Goal: Information Seeking & Learning: Learn about a topic

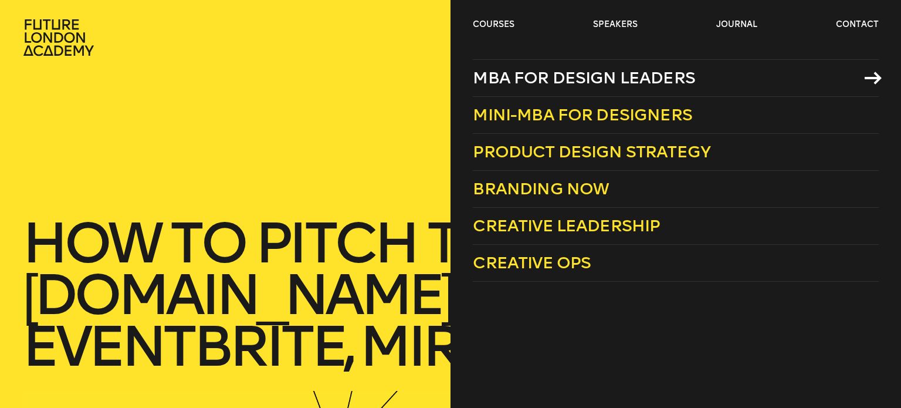
click at [524, 70] on span "MBA for Design Leaders" at bounding box center [584, 77] width 222 height 19
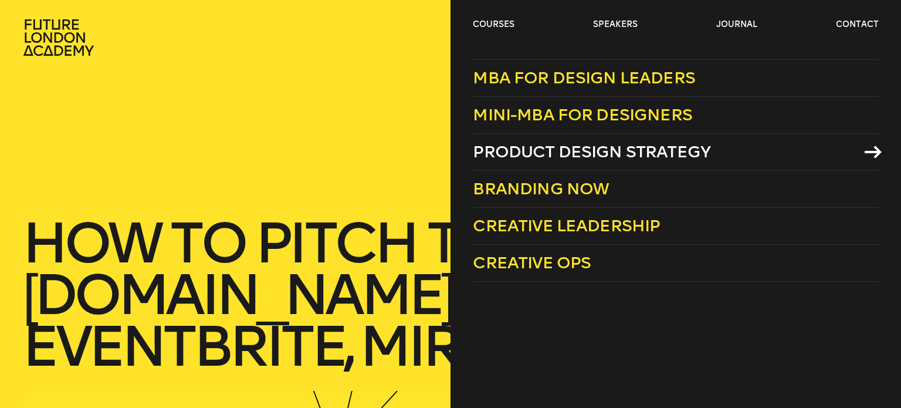
click at [559, 156] on span "Product Design Strategy" at bounding box center [592, 151] width 238 height 19
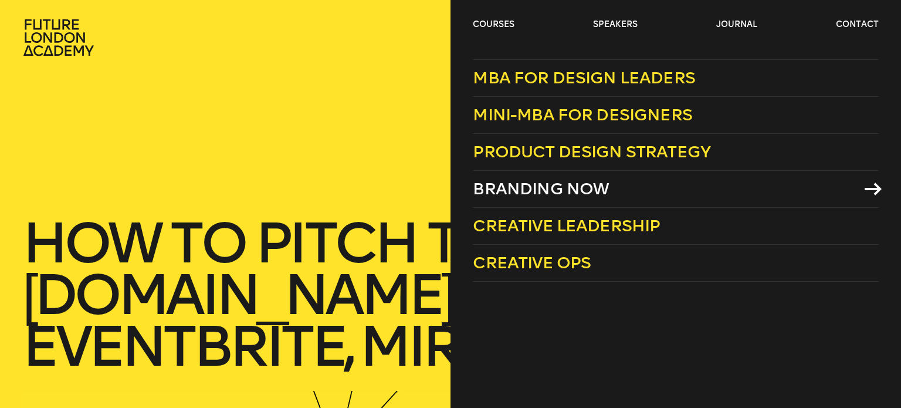
click at [567, 185] on span "Branding Now" at bounding box center [541, 188] width 136 height 19
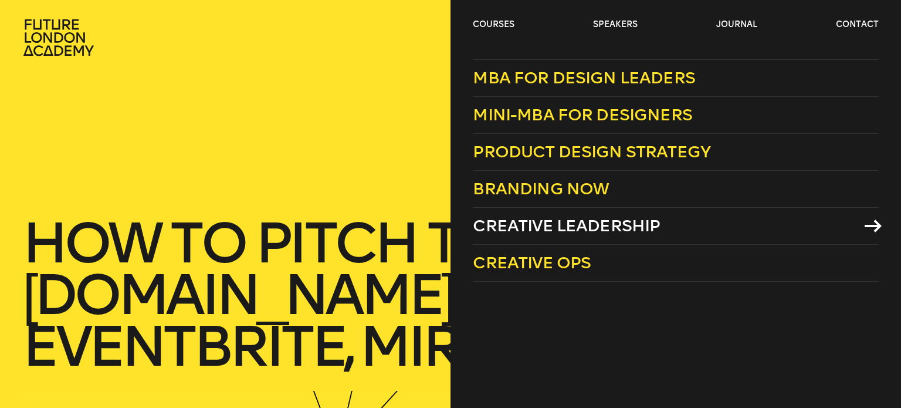
click at [565, 227] on span "Creative Leadership" at bounding box center [566, 225] width 187 height 19
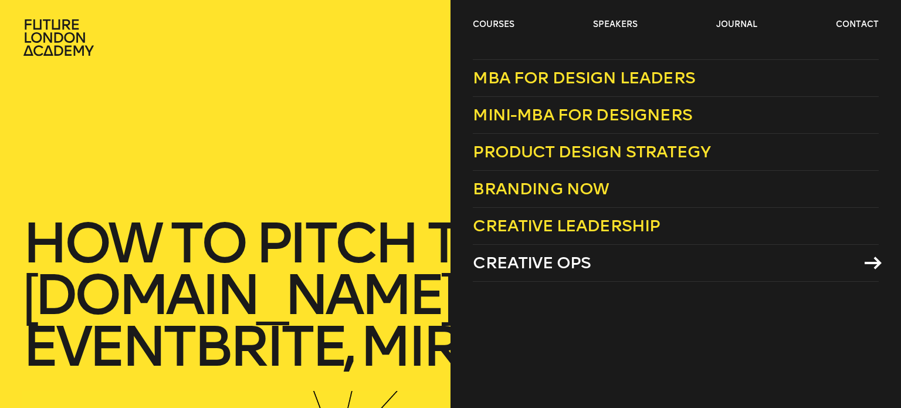
click at [565, 255] on span "Creative Ops" at bounding box center [532, 262] width 118 height 19
